Goal: Contribute content

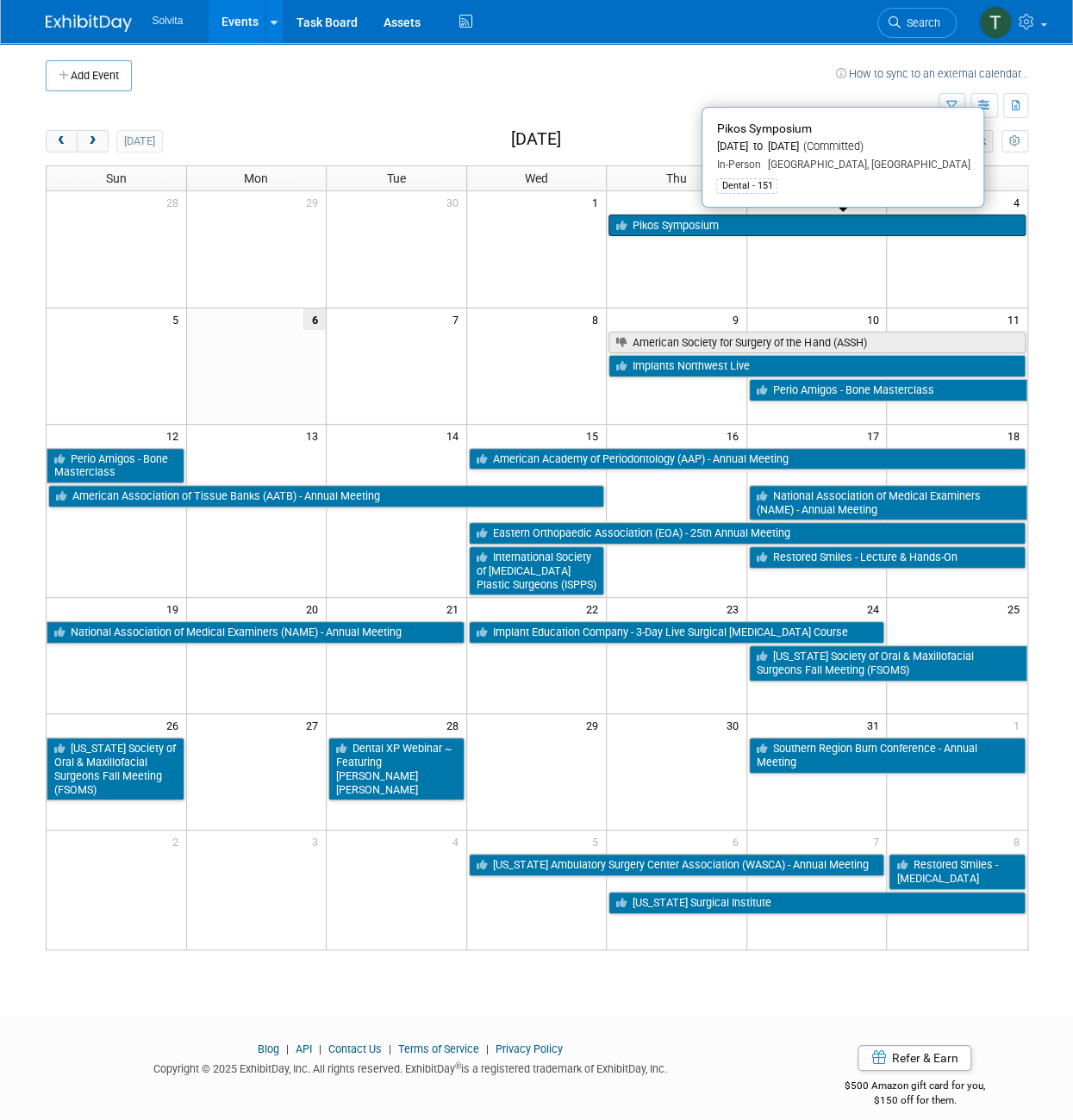
click at [748, 226] on link "Pikos Symposium" at bounding box center [817, 226] width 417 height 22
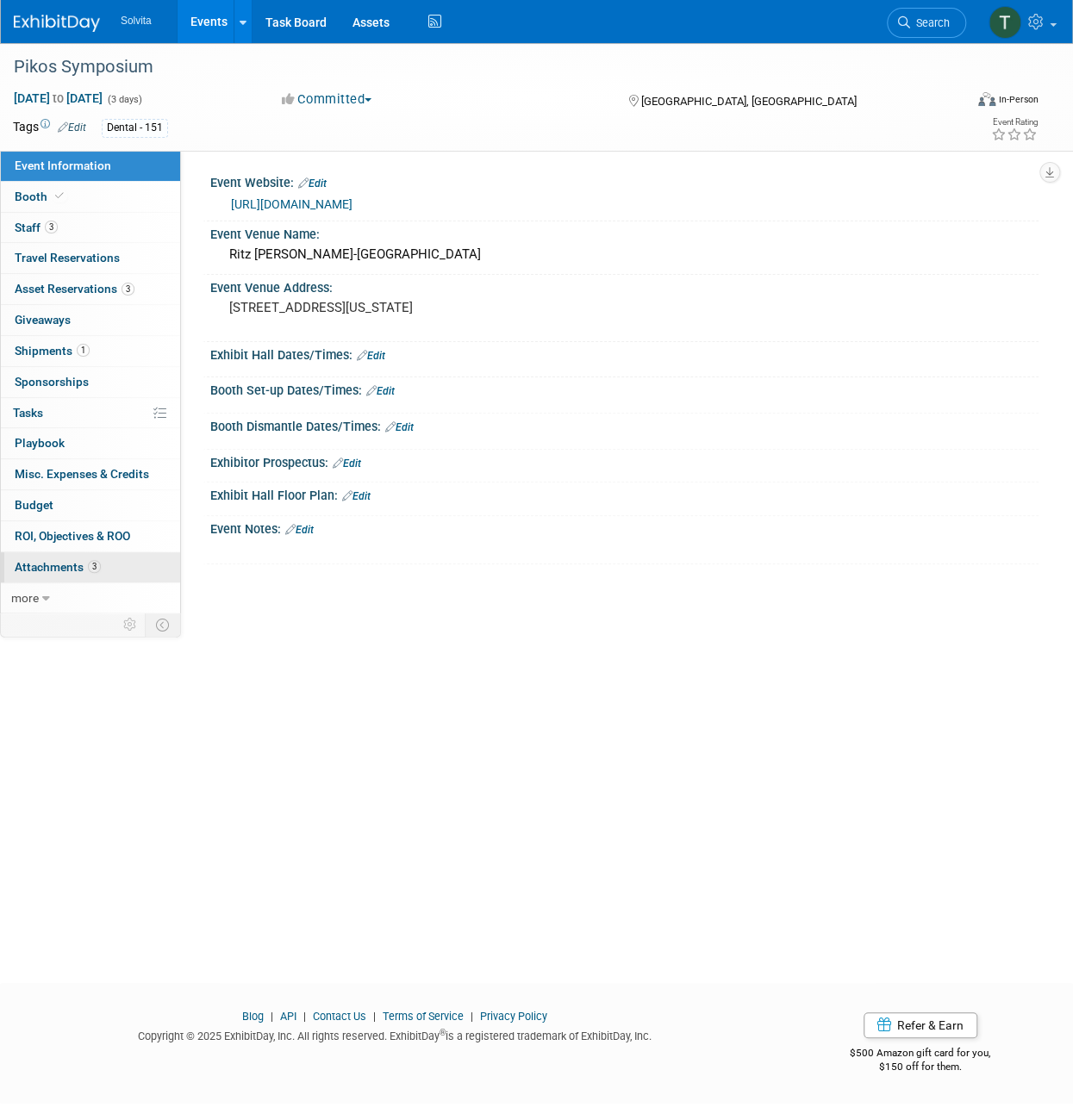
click at [67, 560] on span "Attachments 3" at bounding box center [58, 567] width 86 height 13
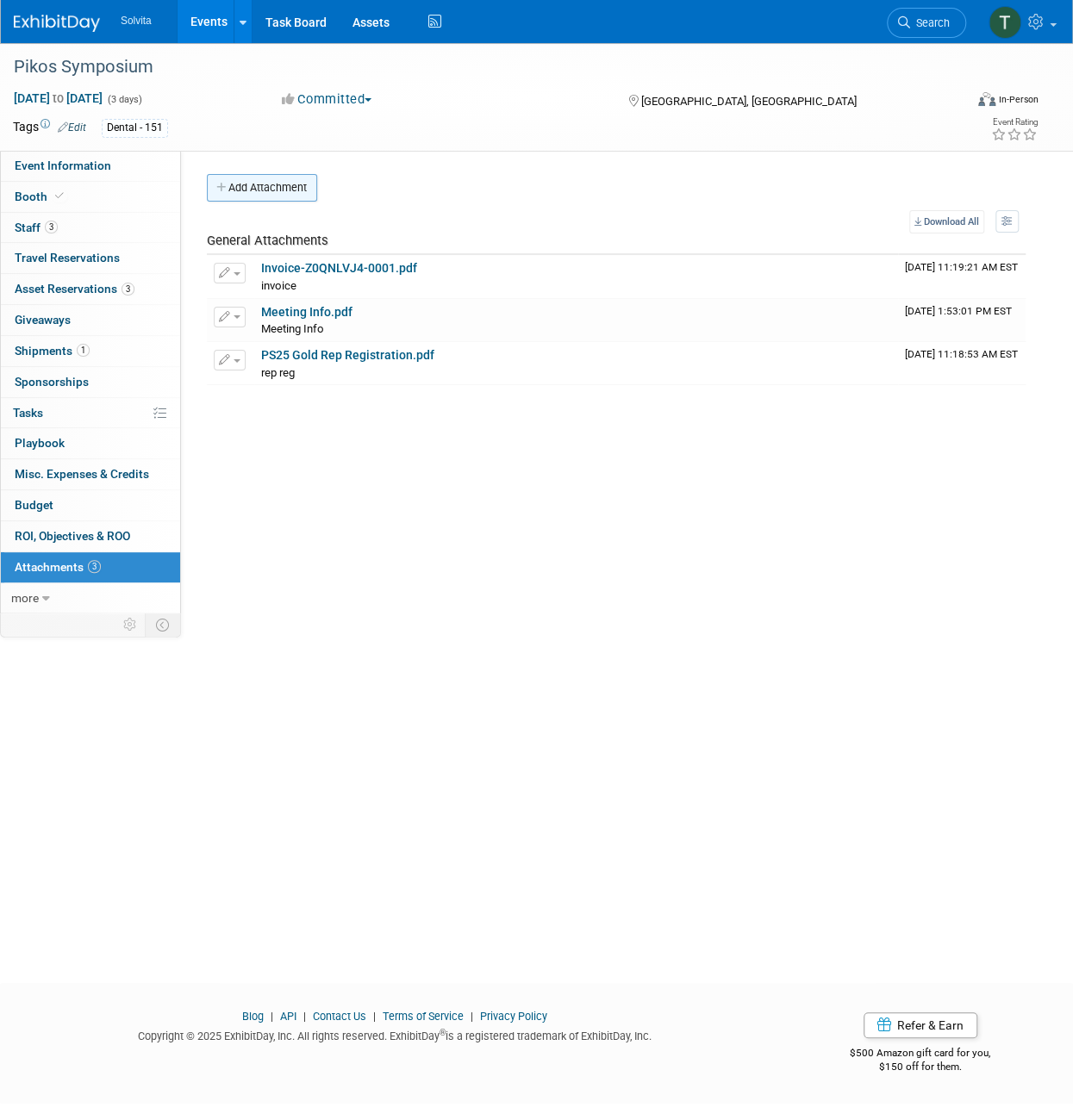
click at [249, 183] on button "Add Attachment" at bounding box center [261, 187] width 110 height 28
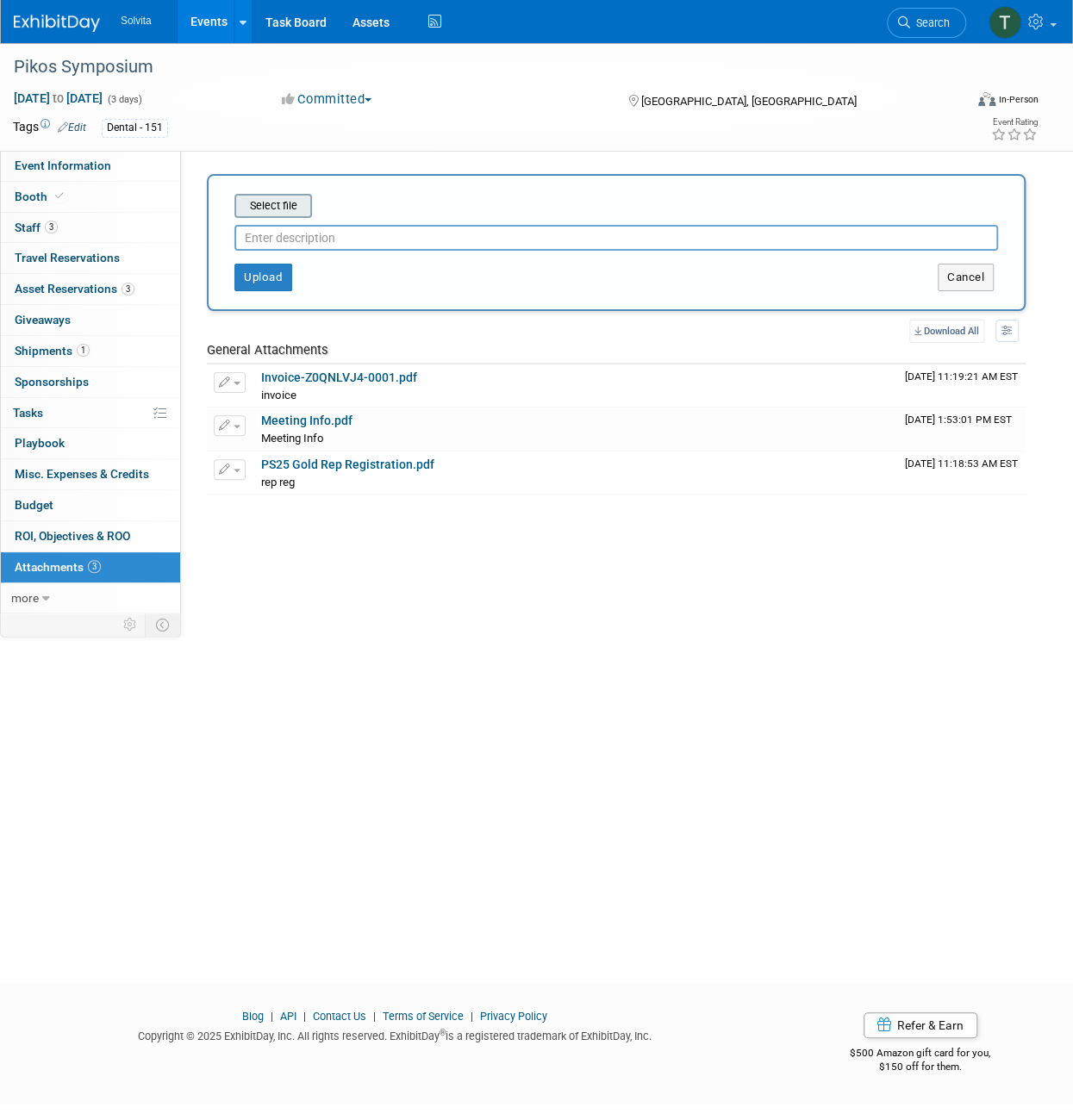
click at [271, 216] on div "Select file" at bounding box center [273, 205] width 78 height 24
click at [301, 202] on input "file" at bounding box center [208, 206] width 205 height 21
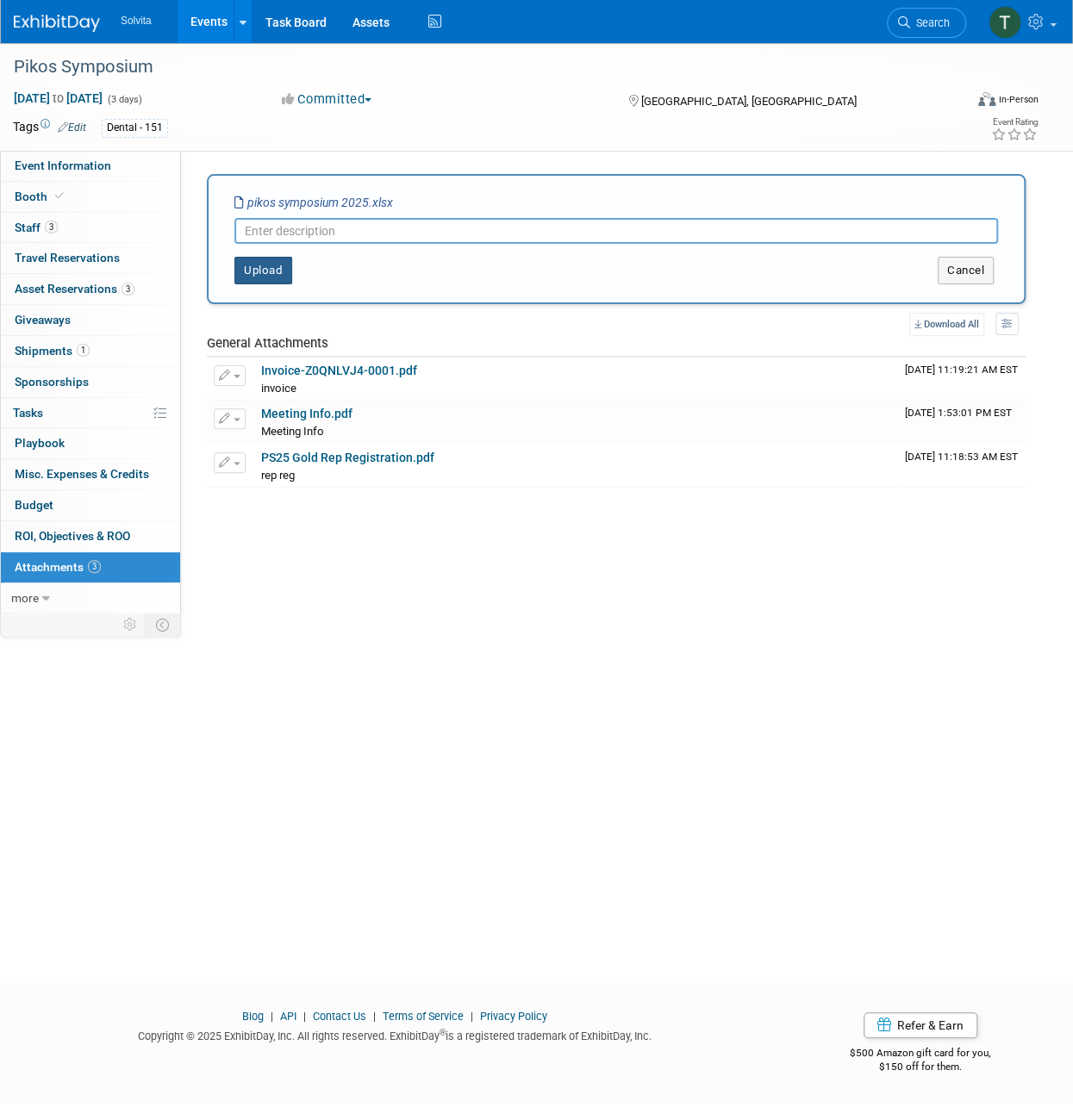
click at [279, 275] on button "Upload" at bounding box center [263, 271] width 58 height 28
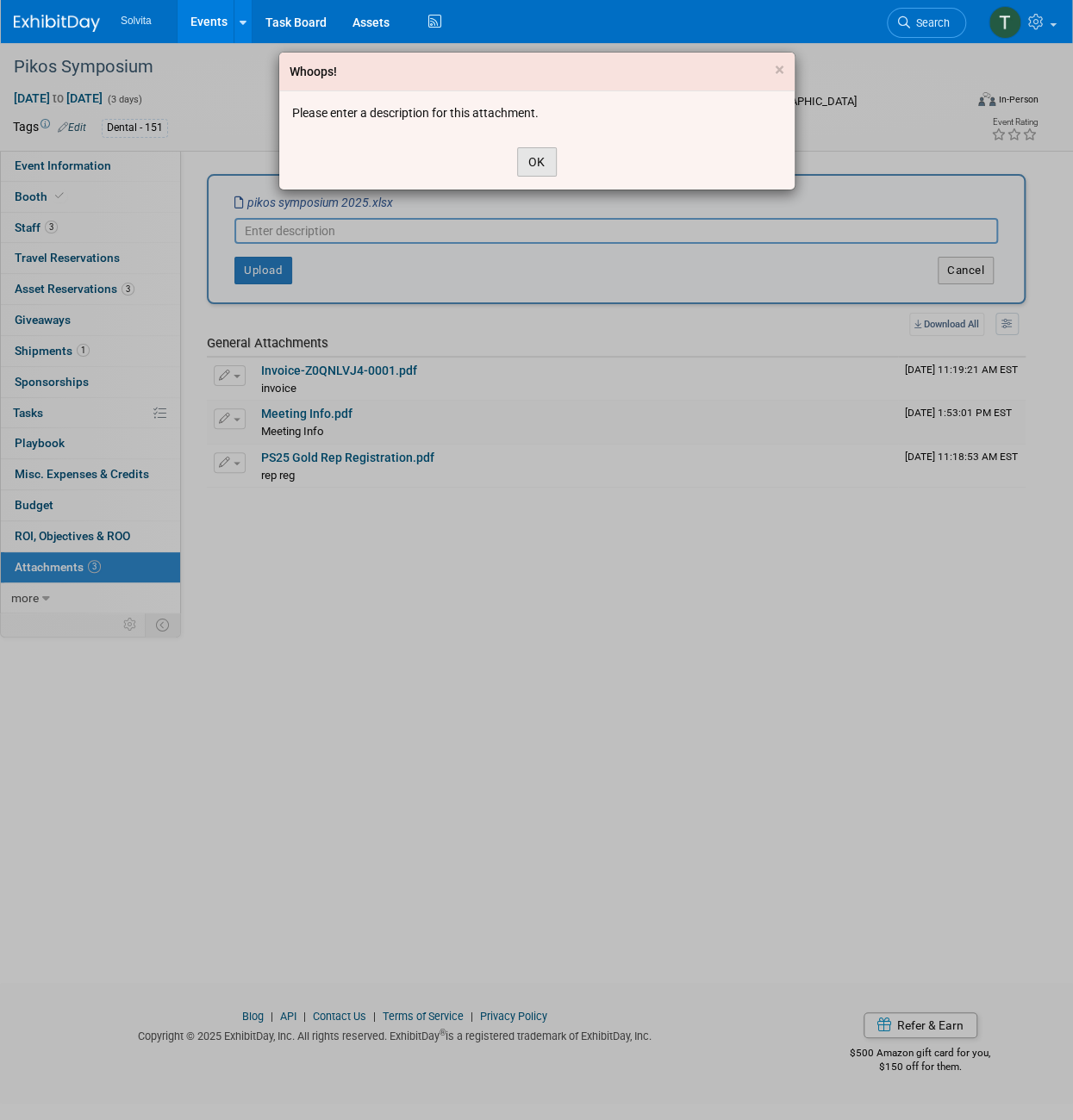
click at [546, 164] on button "OK" at bounding box center [536, 162] width 39 height 30
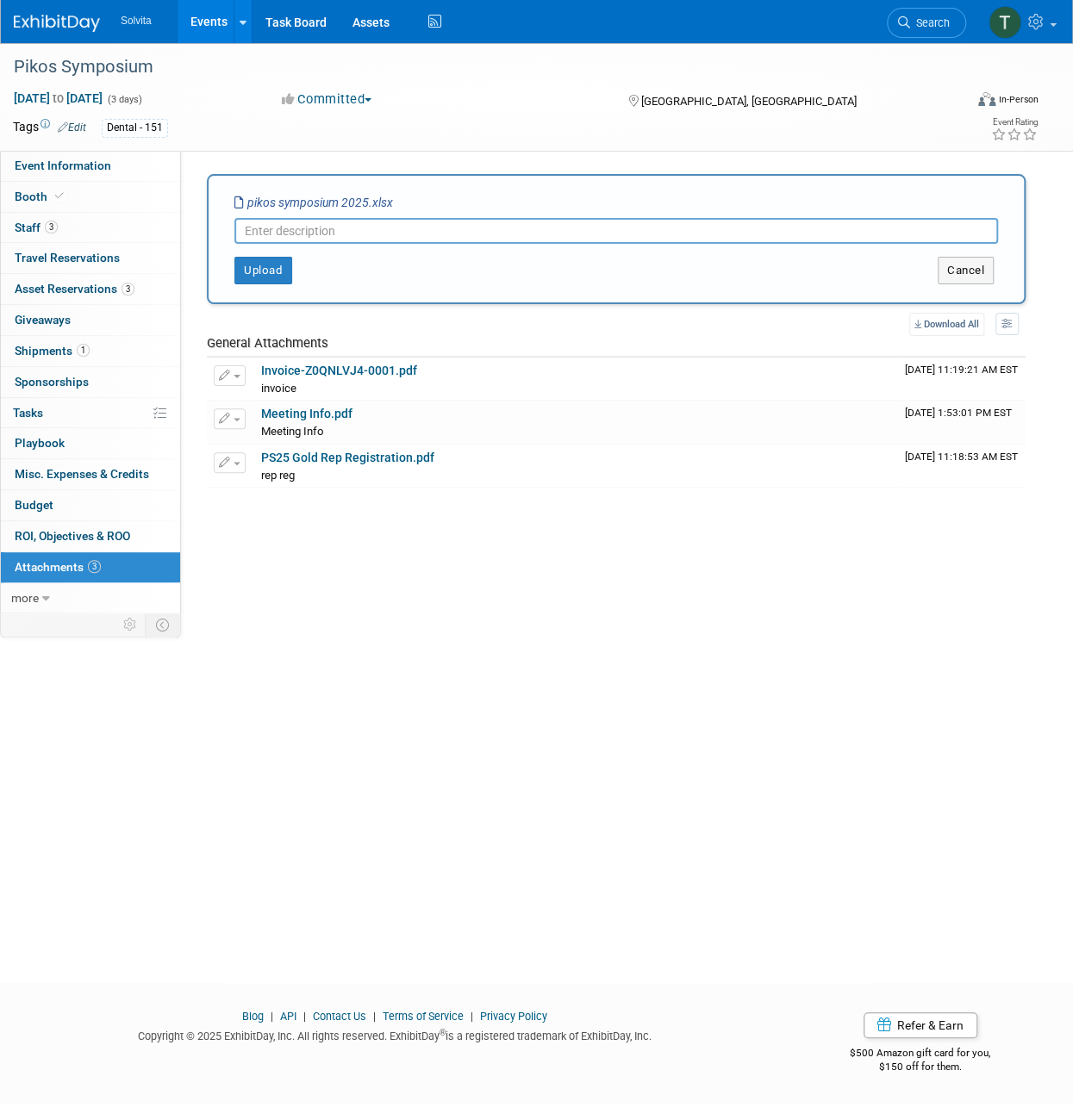
click at [445, 233] on input "text" at bounding box center [616, 230] width 764 height 26
type input "Pikos25 Sales"
click at [266, 276] on button "Upload" at bounding box center [263, 271] width 58 height 28
